Goal: Transaction & Acquisition: Obtain resource

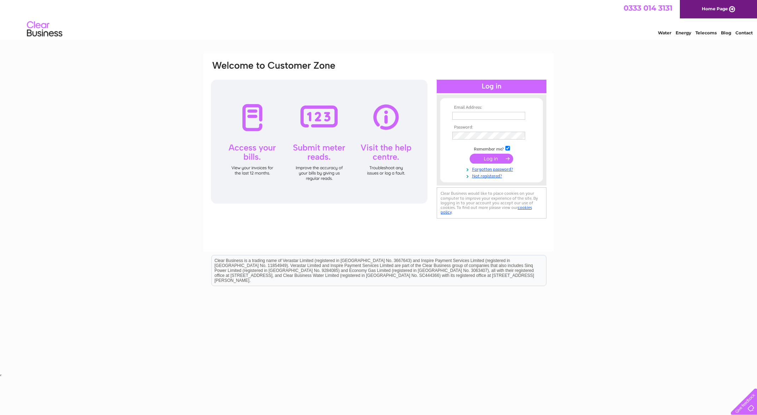
type input "mail@callandermeadows.co.uk"
click at [490, 158] on input "submit" at bounding box center [491, 159] width 44 height 10
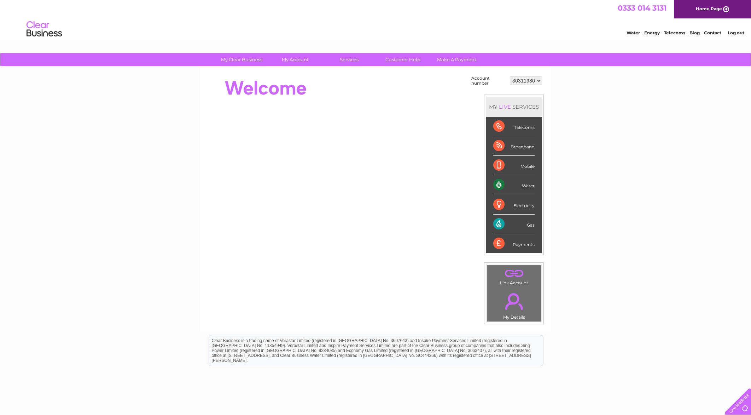
click at [503, 224] on div "Gas" at bounding box center [513, 223] width 41 height 19
click at [598, 248] on div "My Clear Business Login Details My Details My Preferences Link Account My Accou…" at bounding box center [375, 252] width 751 height 399
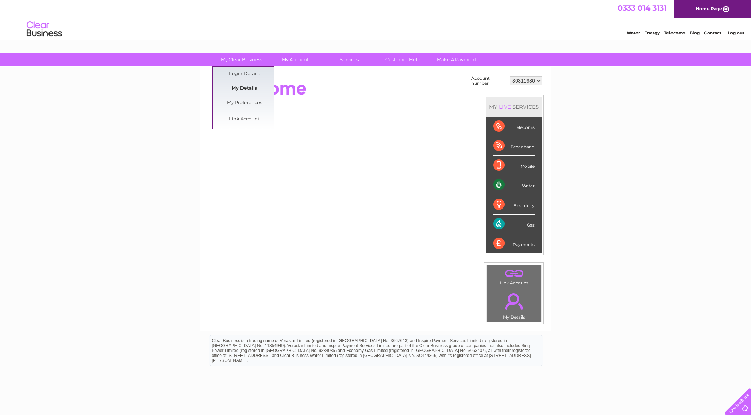
click at [247, 88] on link "My Details" at bounding box center [244, 88] width 58 height 14
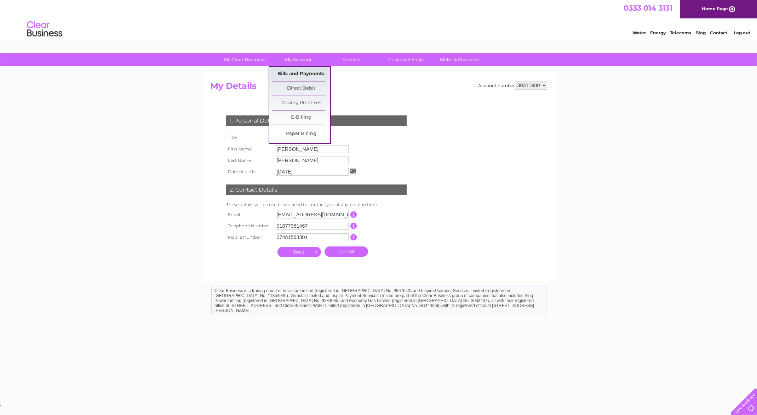
click at [296, 73] on link "Bills and Payments" at bounding box center [301, 74] width 58 height 14
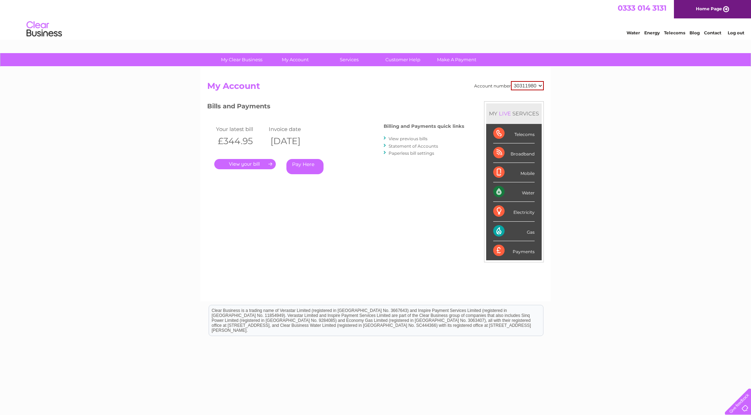
click at [244, 165] on link "." at bounding box center [245, 164] width 62 height 10
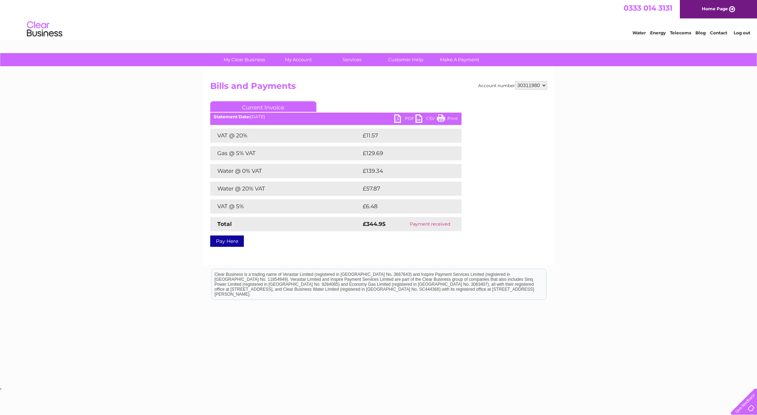
click at [269, 105] on link "Current Invoice" at bounding box center [263, 106] width 106 height 11
click at [327, 252] on div "Account number 30311980 Bills and Payments Current Invoice PDF CSV Print VAT @ …" at bounding box center [378, 166] width 350 height 198
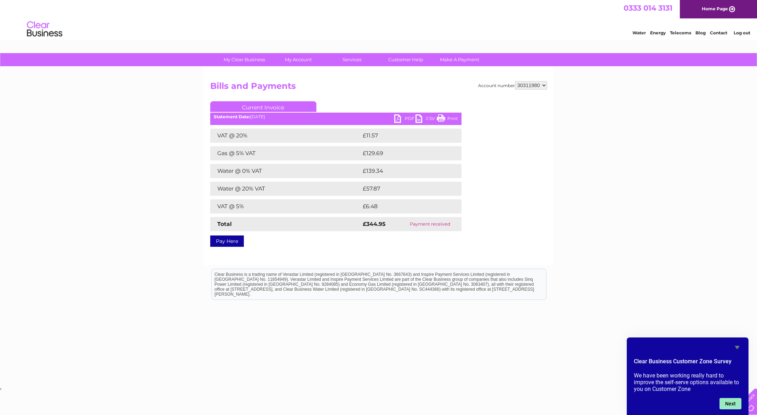
click at [730, 404] on button "Next" at bounding box center [730, 403] width 22 height 11
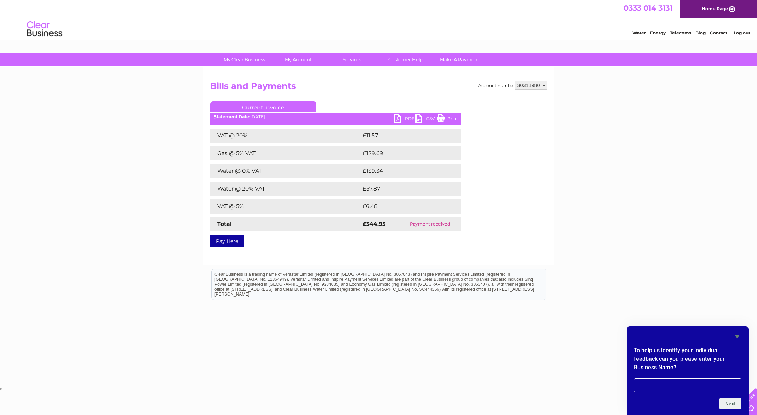
click at [733, 334] on icon "Hide survey" at bounding box center [737, 336] width 8 height 8
